Goal: Information Seeking & Learning: Learn about a topic

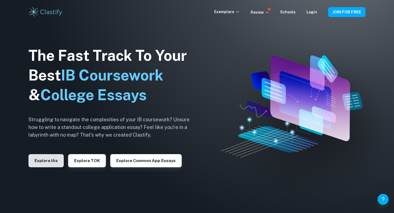
click at [51, 162] on button "Explore IAs" at bounding box center [45, 160] width 35 height 13
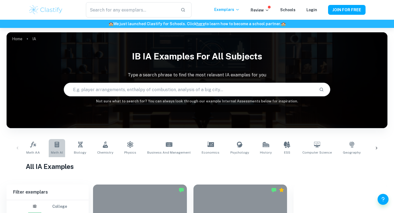
click at [58, 145] on icon at bounding box center [57, 144] width 4 height 5
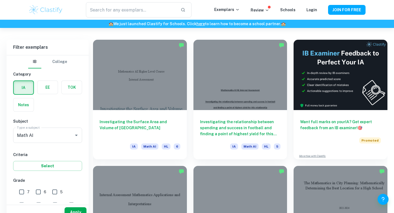
scroll to position [203, 0]
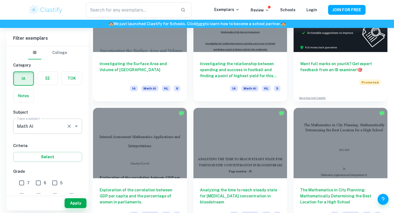
click at [52, 128] on input "Math AI" at bounding box center [40, 126] width 49 height 10
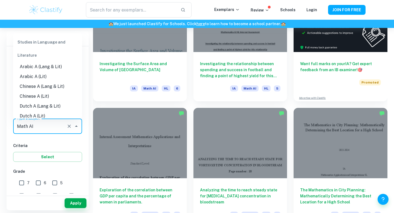
scroll to position [695, 0]
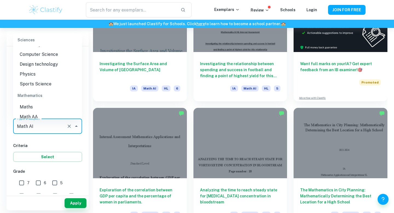
click at [51, 112] on li "Math AA" at bounding box center [47, 117] width 69 height 10
type input "Math AA"
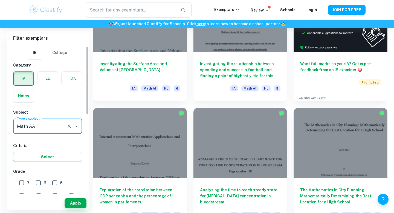
click at [79, 202] on button "Apply" at bounding box center [76, 203] width 22 height 10
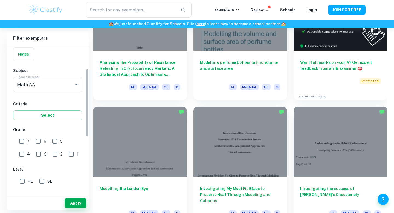
scroll to position [48, 0]
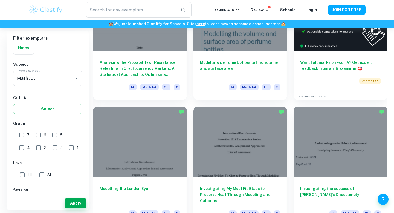
click at [22, 134] on input "7" at bounding box center [21, 134] width 11 height 11
checkbox input "true"
click at [80, 203] on button "Apply" at bounding box center [76, 203] width 22 height 10
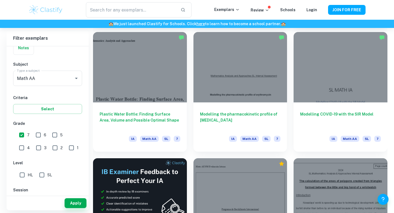
scroll to position [785, 0]
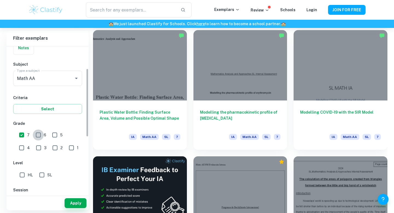
click at [40, 135] on input "6" at bounding box center [38, 134] width 11 height 11
checkbox input "true"
click at [21, 138] on input "7" at bounding box center [21, 134] width 11 height 11
checkbox input "false"
click at [77, 205] on button "Apply" at bounding box center [76, 203] width 22 height 10
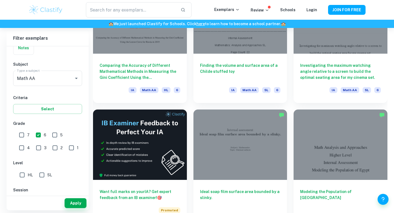
scroll to position [839, 0]
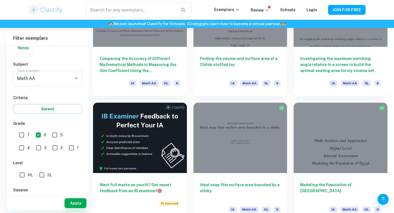
click at [37, 135] on input "6" at bounding box center [38, 134] width 11 height 11
checkbox input "false"
click at [25, 135] on input "7" at bounding box center [21, 134] width 11 height 11
checkbox input "true"
click at [75, 200] on button "Apply" at bounding box center [76, 203] width 22 height 10
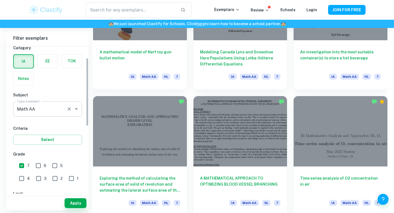
scroll to position [0, 0]
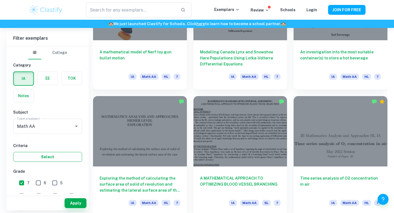
click at [66, 158] on button "Select" at bounding box center [47, 157] width 69 height 10
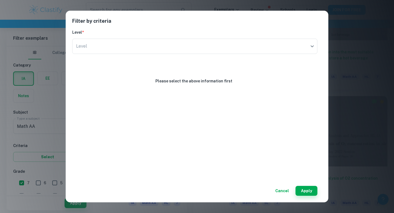
click at [195, 35] on div "Level * Level ​ Level" at bounding box center [194, 42] width 245 height 27
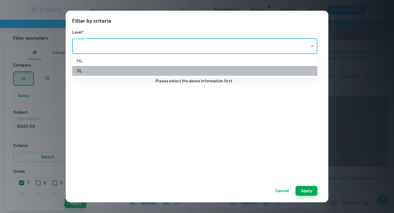
click at [188, 76] on li "SL" at bounding box center [194, 71] width 245 height 10
type input "SL"
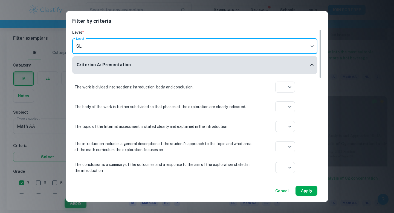
click at [312, 190] on button "Apply" at bounding box center [306, 191] width 22 height 10
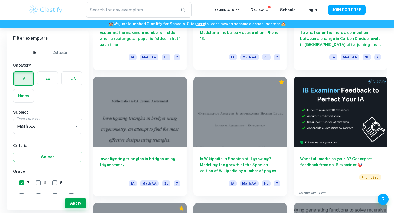
scroll to position [2125, 0]
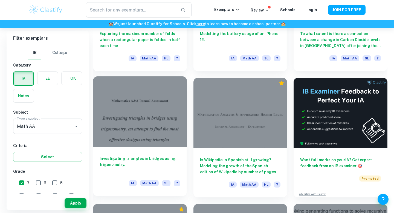
click at [170, 162] on h6 "Investigating triangles in bridges using trigonometry." at bounding box center [140, 164] width 81 height 18
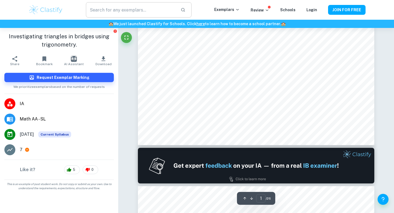
scroll to position [331, 0]
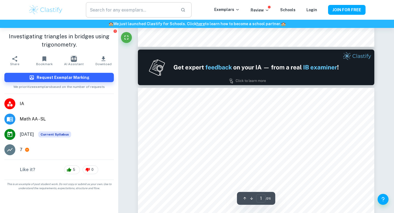
type input "2"
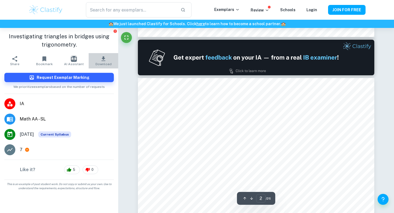
click at [105, 56] on icon "button" at bounding box center [103, 59] width 7 height 7
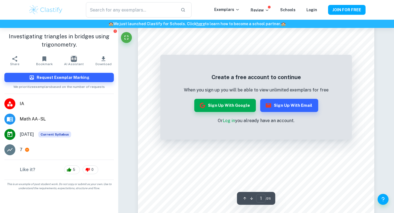
scroll to position [55, 0]
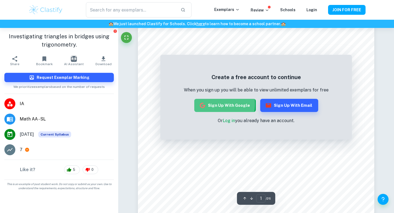
click at [212, 104] on button "Sign up with Google" at bounding box center [225, 105] width 62 height 13
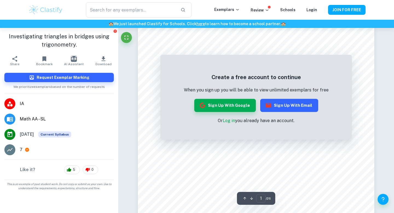
click at [272, 102] on button "Sign up with Email" at bounding box center [289, 105] width 58 height 13
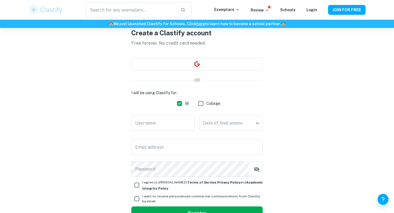
scroll to position [34, 0]
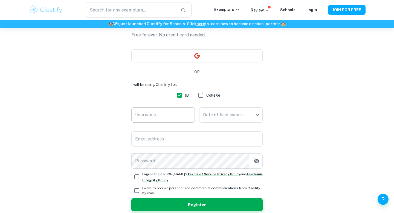
click at [167, 117] on input "Username" at bounding box center [162, 114] width 63 height 15
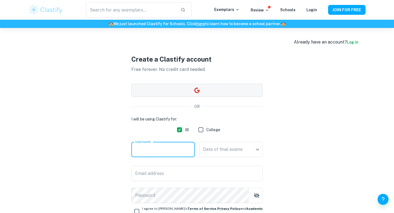
click at [187, 97] on button "button" at bounding box center [196, 90] width 131 height 13
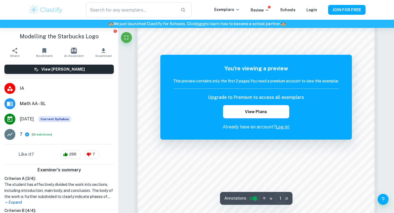
scroll to position [530, 0]
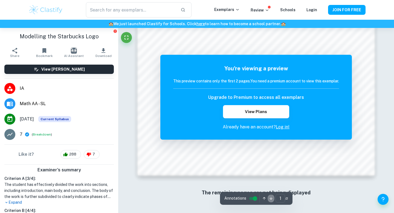
click at [269, 198] on icon "button" at bounding box center [271, 198] width 4 height 4
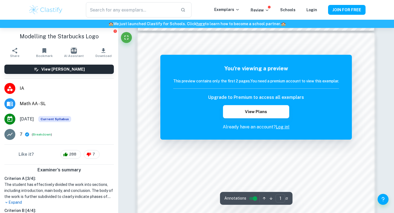
click at [269, 198] on icon "button" at bounding box center [271, 198] width 4 height 4
click at [263, 198] on icon "button" at bounding box center [264, 198] width 3 height 3
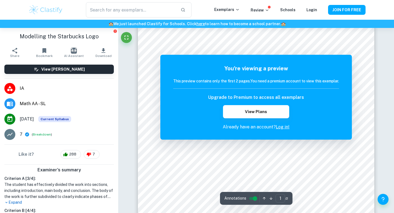
scroll to position [0, 0]
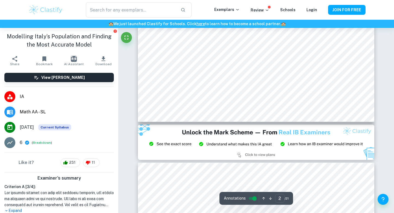
scroll to position [648, 0]
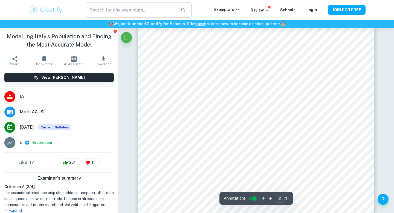
type input "1"
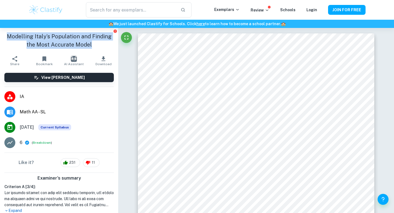
drag, startPoint x: 90, startPoint y: 44, endPoint x: 8, endPoint y: 37, distance: 82.4
click at [8, 37] on h1 "Modelling Italy’s Population and Finding the Most Accurate Model" at bounding box center [58, 40] width 109 height 16
copy h1 "Modelling Italy’s Population and Finding the Most Accurate Model"
